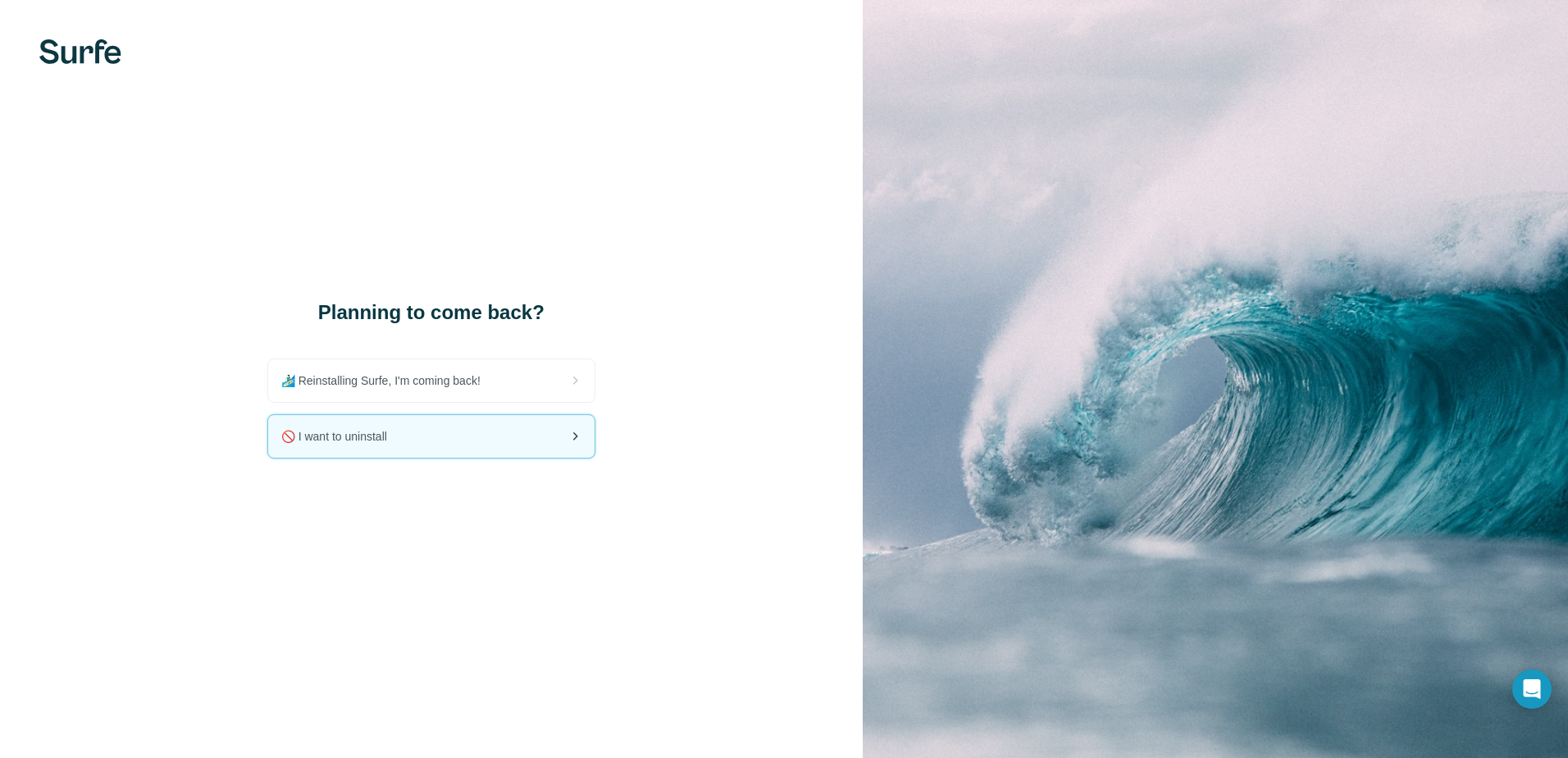
click at [520, 440] on div "🚫 I want to uninstall" at bounding box center [431, 436] width 326 height 43
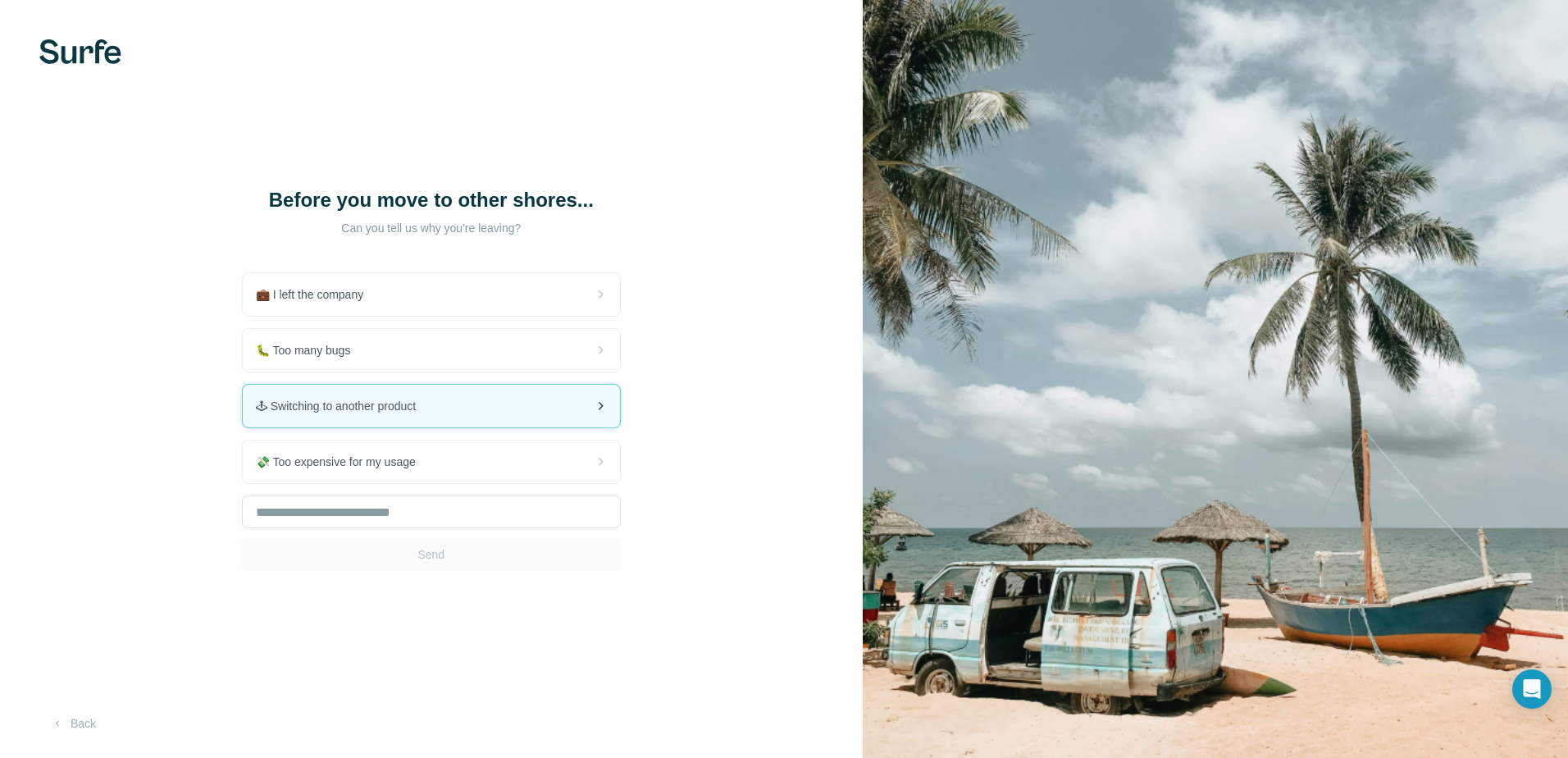
click at [454, 424] on div "🕹 Switching to another product" at bounding box center [431, 406] width 377 height 43
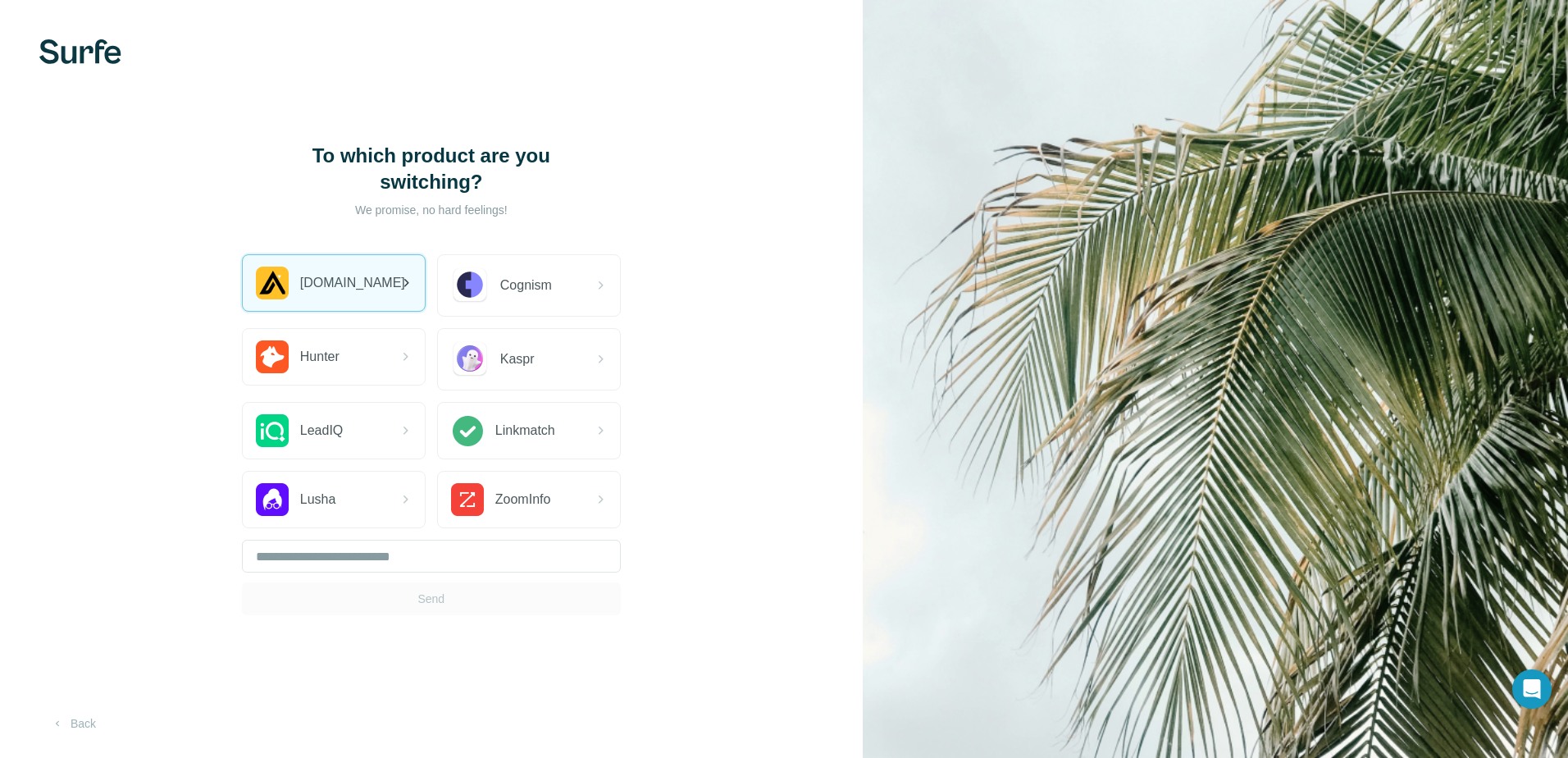
click at [379, 299] on div "[DOMAIN_NAME]" at bounding box center [334, 282] width 182 height 56
